Goal: Complete application form: Complete application form

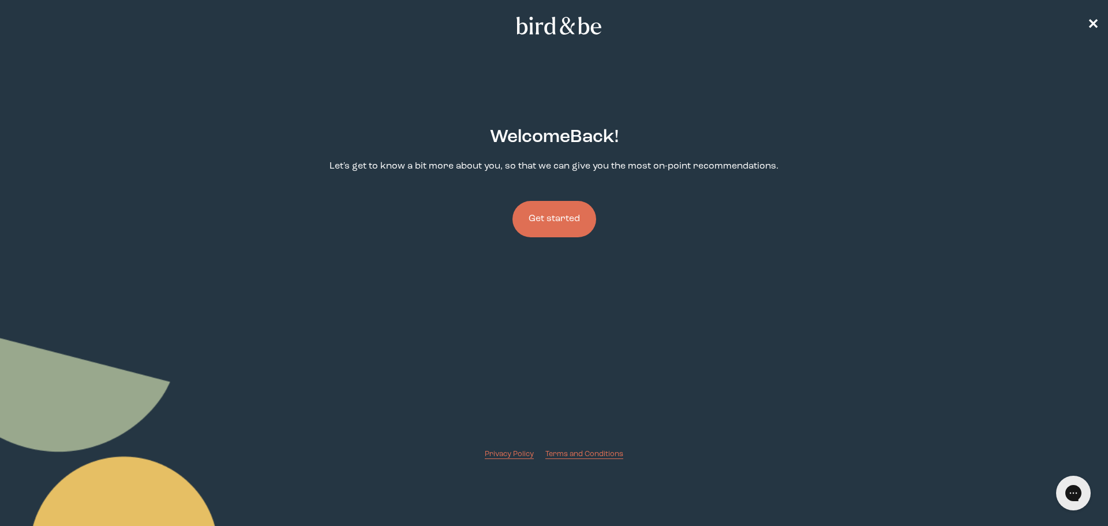
click at [562, 210] on button "Get started" at bounding box center [554, 219] width 84 height 36
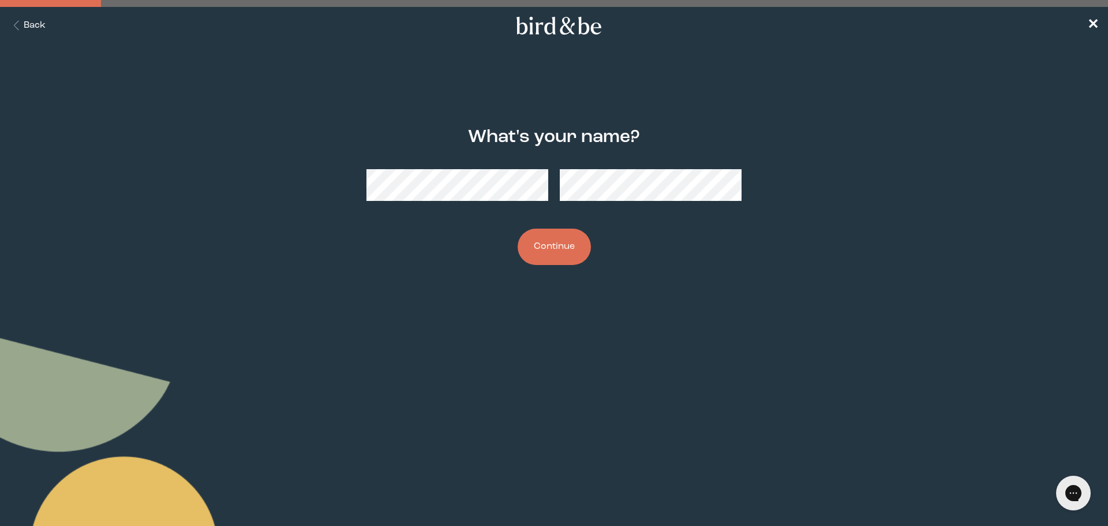
click at [547, 245] on button "Continue" at bounding box center [553, 246] width 73 height 36
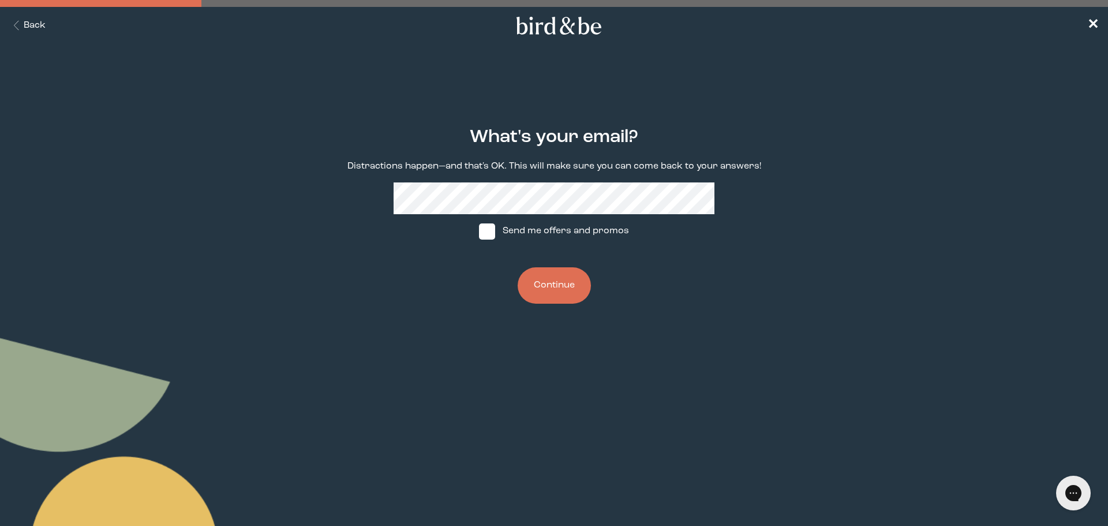
click at [557, 288] on button "Continue" at bounding box center [553, 285] width 73 height 36
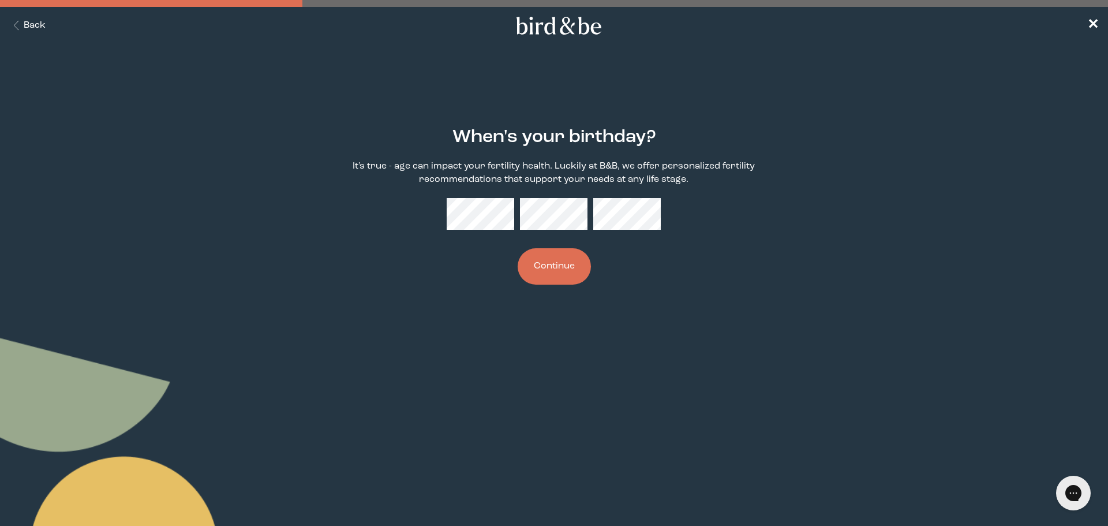
click at [550, 267] on button "Continue" at bounding box center [553, 266] width 73 height 36
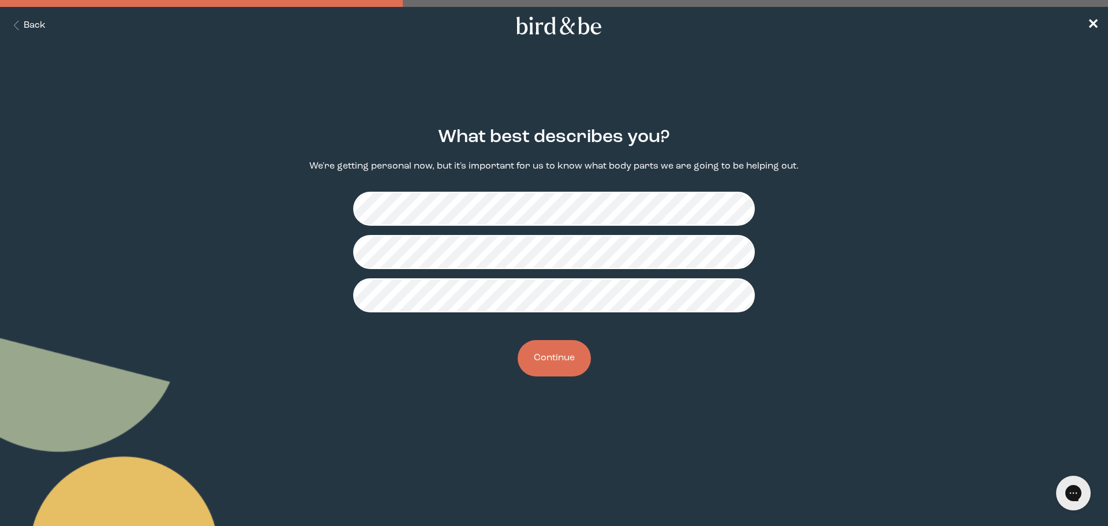
click at [553, 354] on button "Continue" at bounding box center [553, 358] width 73 height 36
click at [562, 361] on button "Continue" at bounding box center [553, 358] width 73 height 36
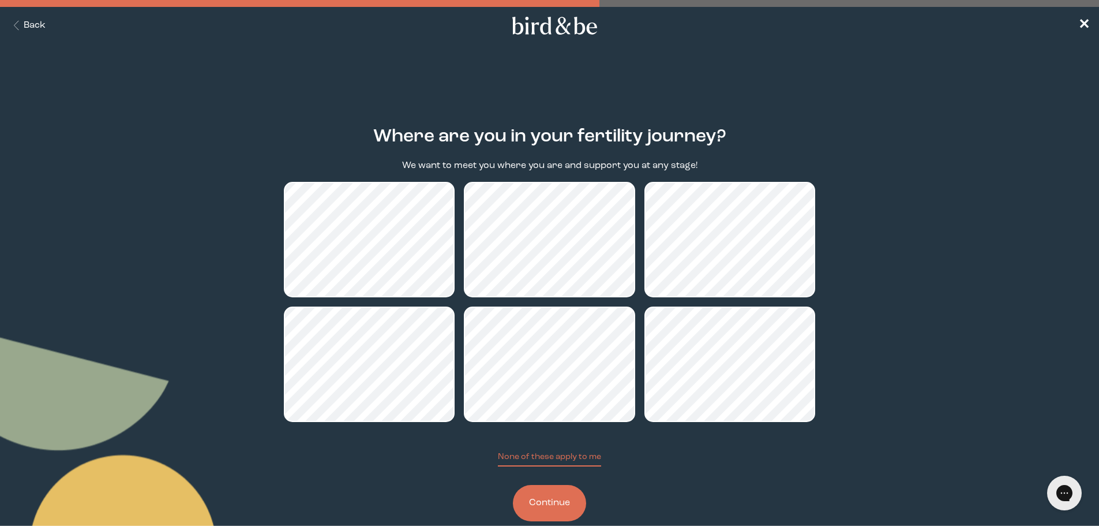
click at [546, 507] on button "Continue" at bounding box center [549, 503] width 73 height 36
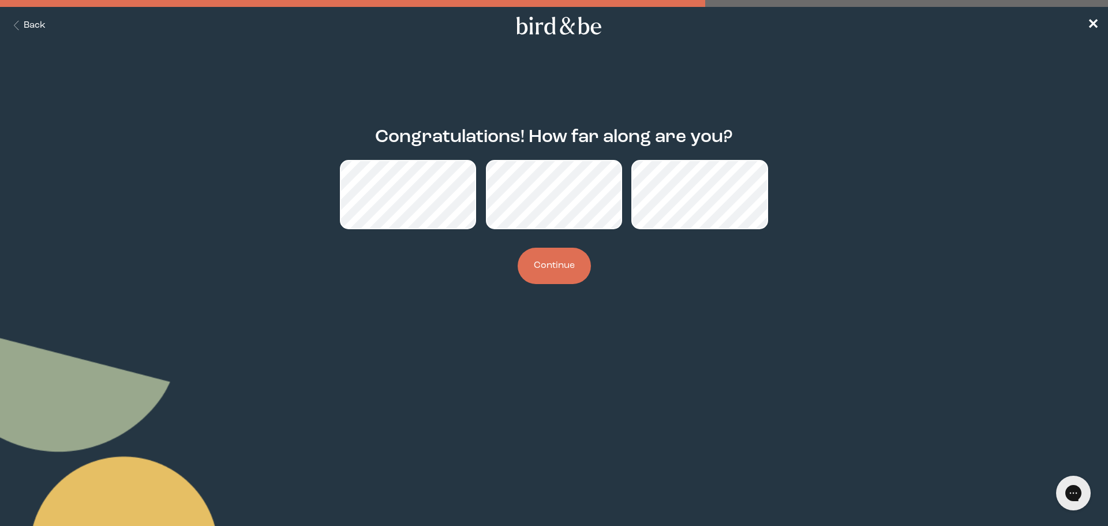
click at [543, 260] on button "Continue" at bounding box center [553, 265] width 73 height 36
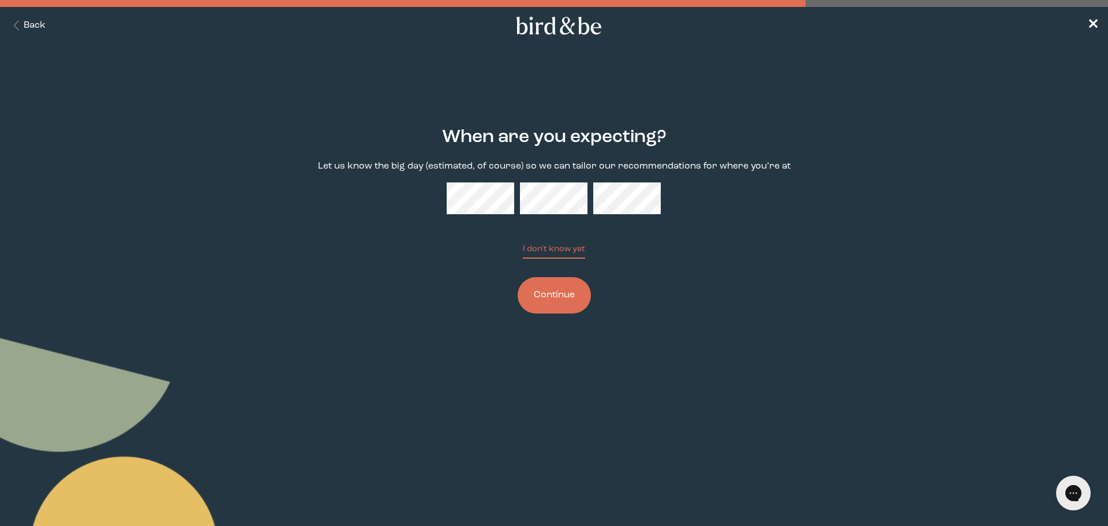
click at [548, 284] on button "Continue" at bounding box center [553, 295] width 73 height 36
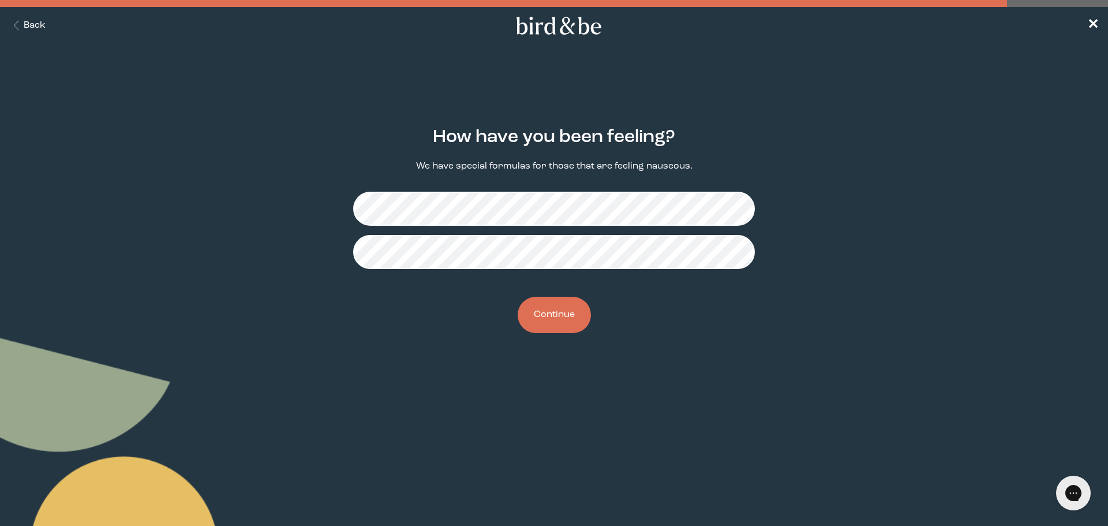
click at [557, 314] on button "Continue" at bounding box center [553, 315] width 73 height 36
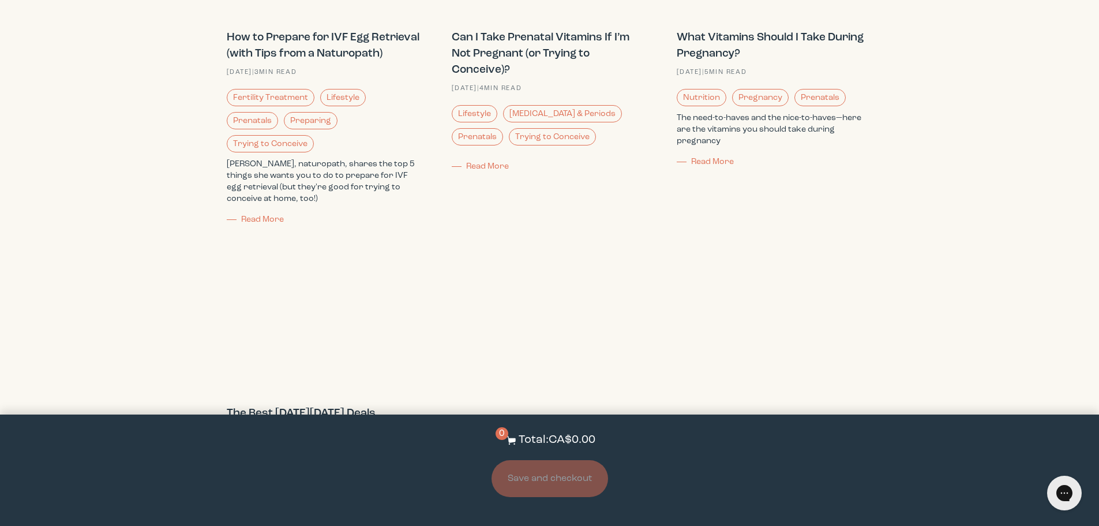
scroll to position [1502, 0]
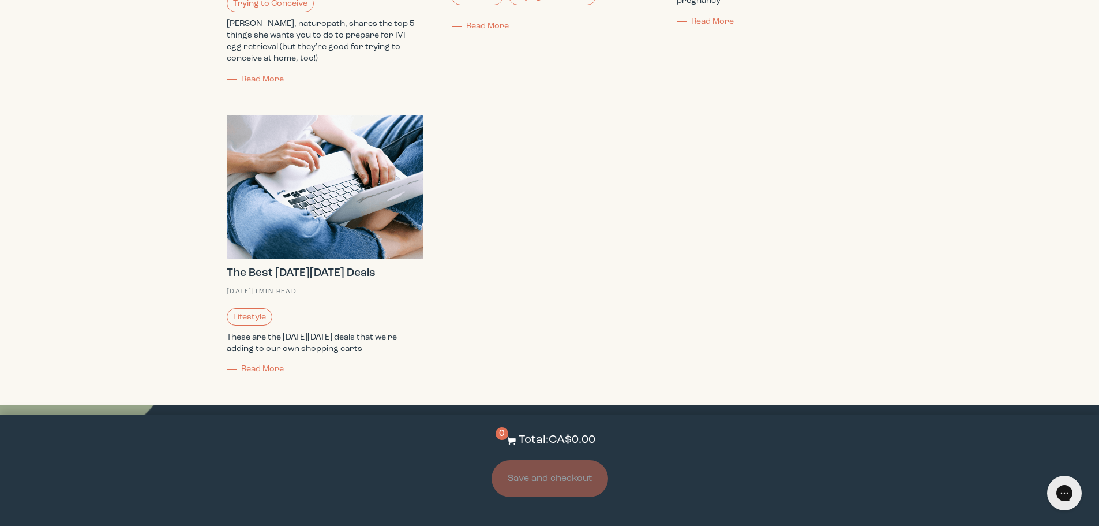
drag, startPoint x: 1106, startPoint y: 64, endPoint x: 46, endPoint y: 16, distance: 1061.3
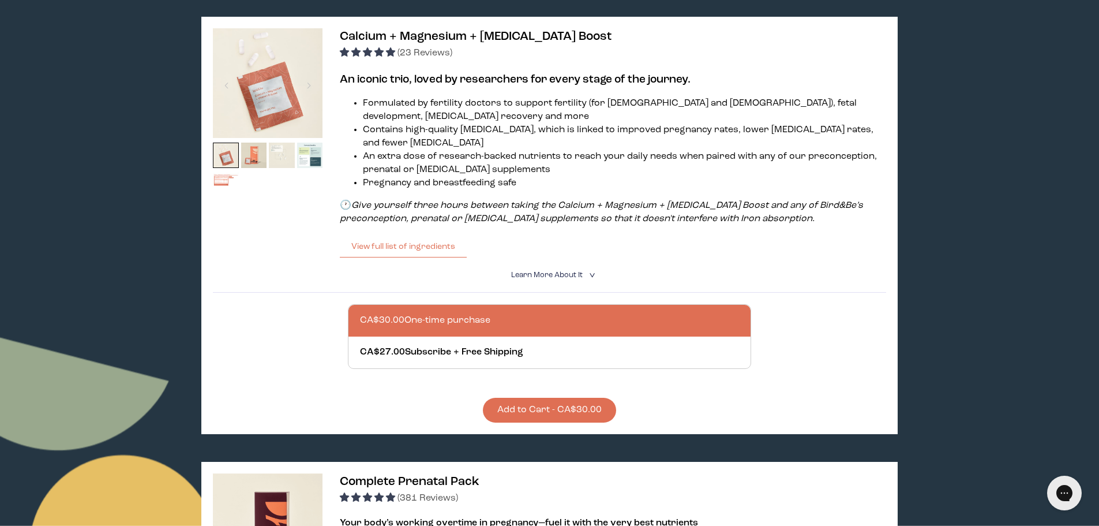
scroll to position [0, 0]
